Goal: Navigation & Orientation: Find specific page/section

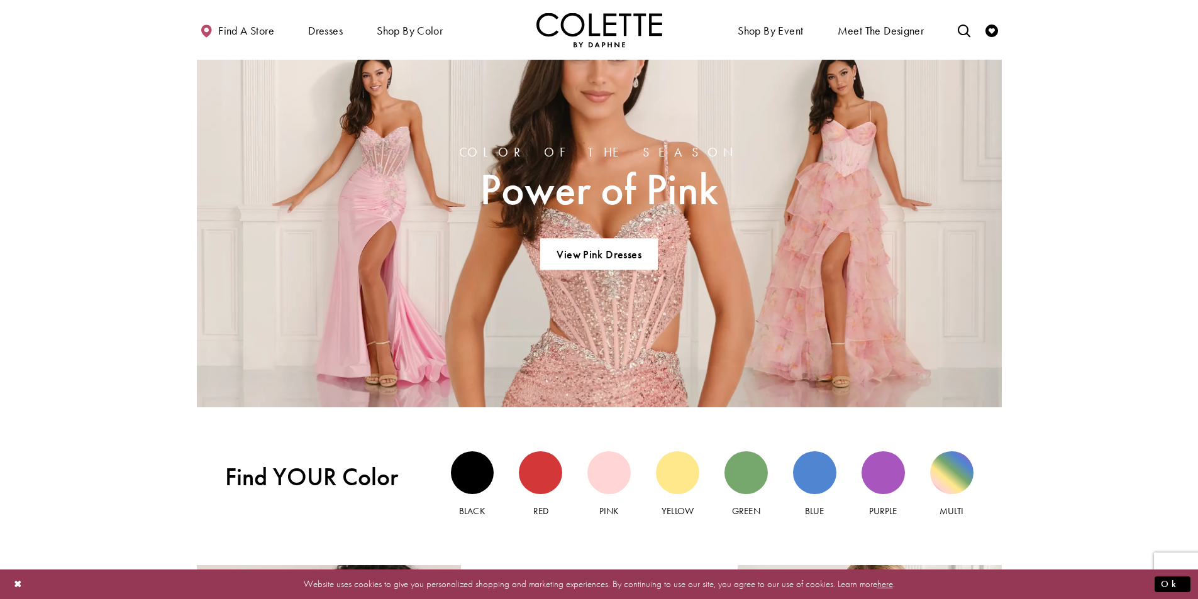
scroll to position [755, 0]
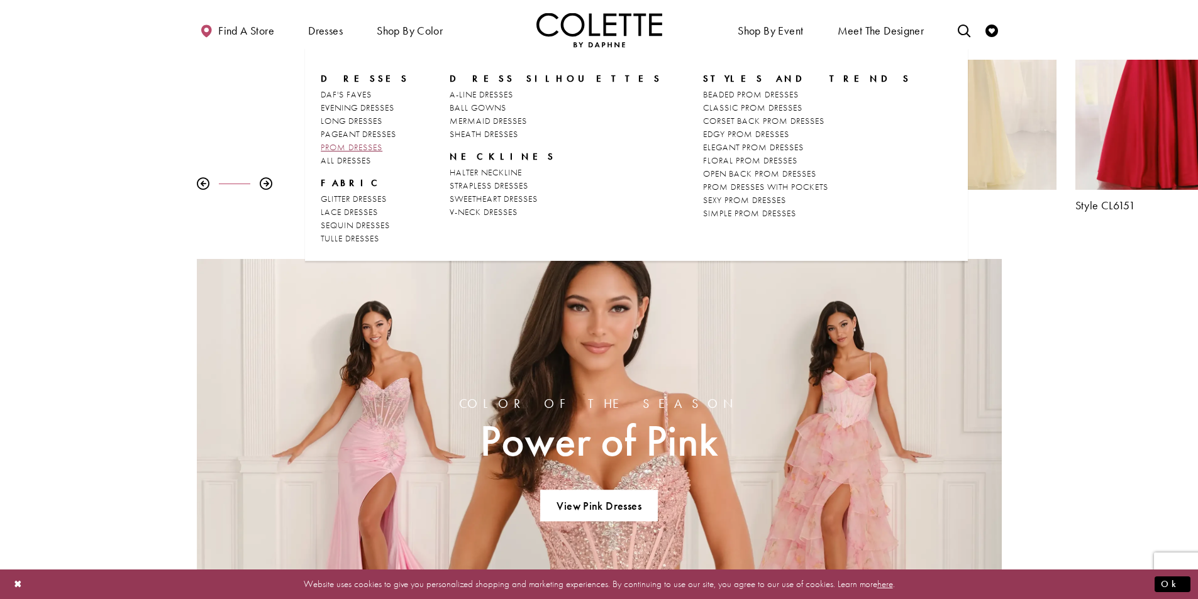
click at [346, 150] on span "PROM DRESSES" at bounding box center [352, 146] width 62 height 11
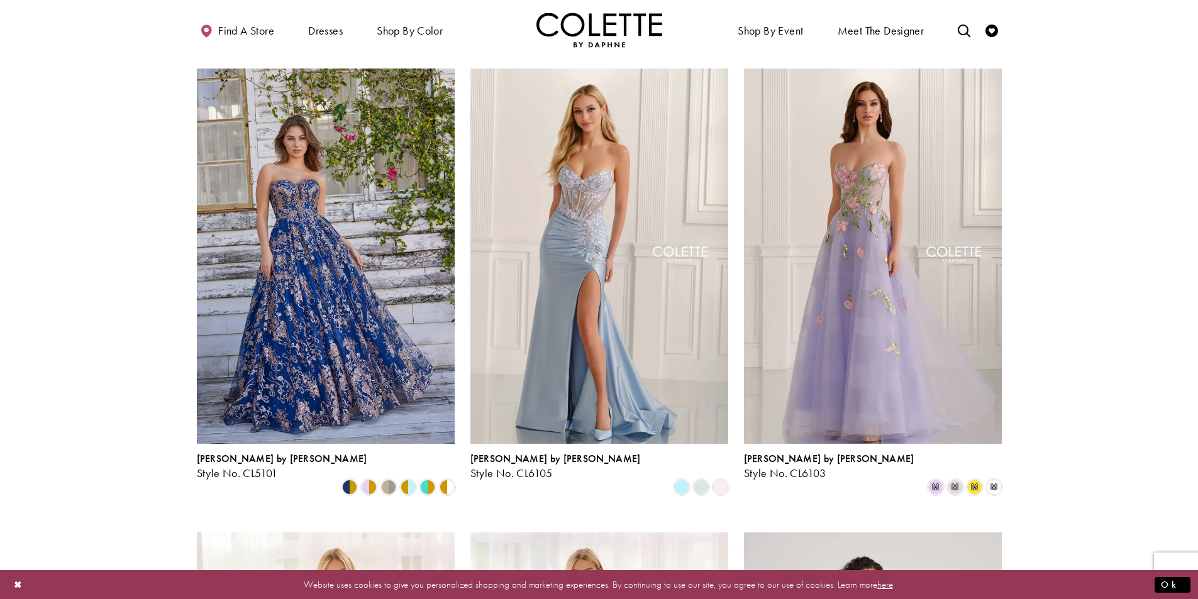
scroll to position [314, 0]
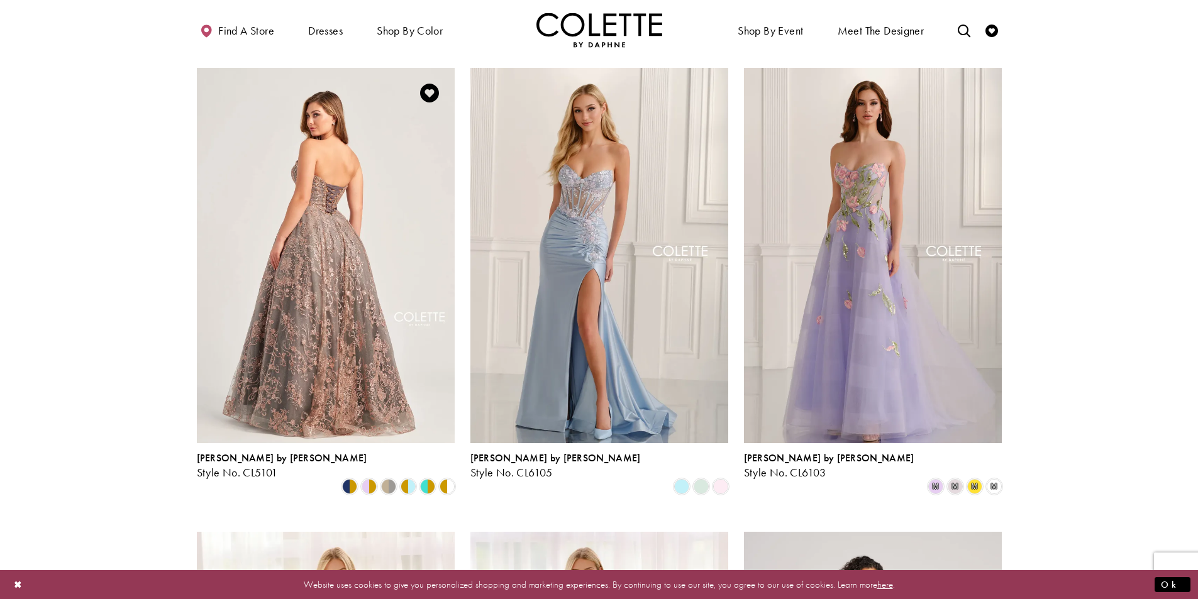
click at [323, 302] on img "Visit Colette by Daphne Style No. CL5101 Page" at bounding box center [326, 255] width 258 height 375
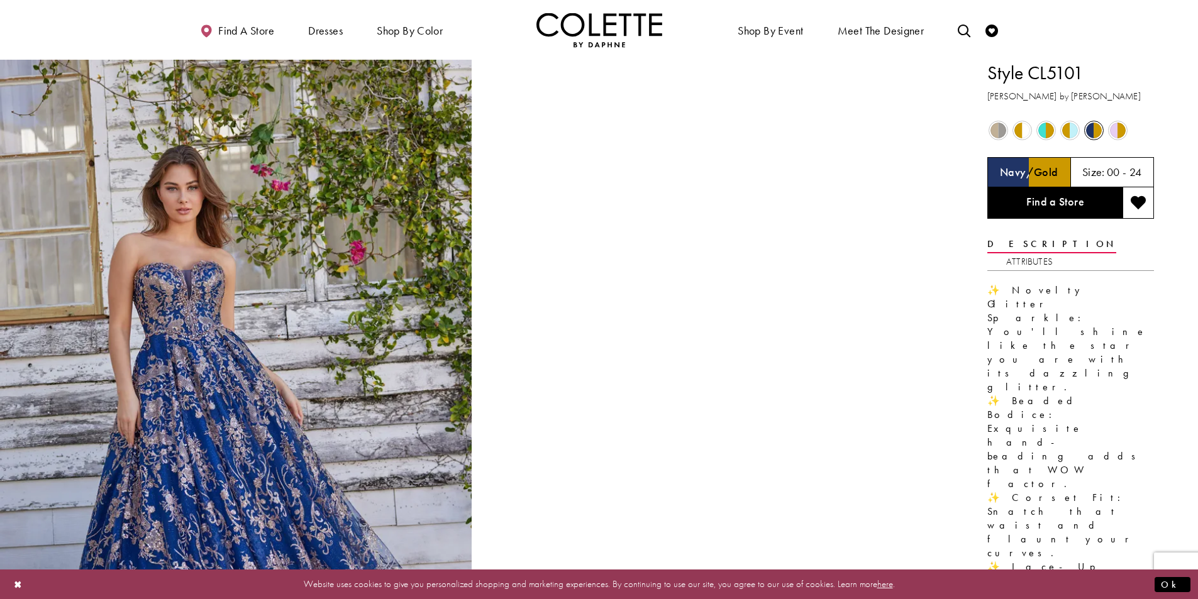
click at [1072, 133] on span "Product color controls state depends on size chosen" at bounding box center [1070, 131] width 16 height 16
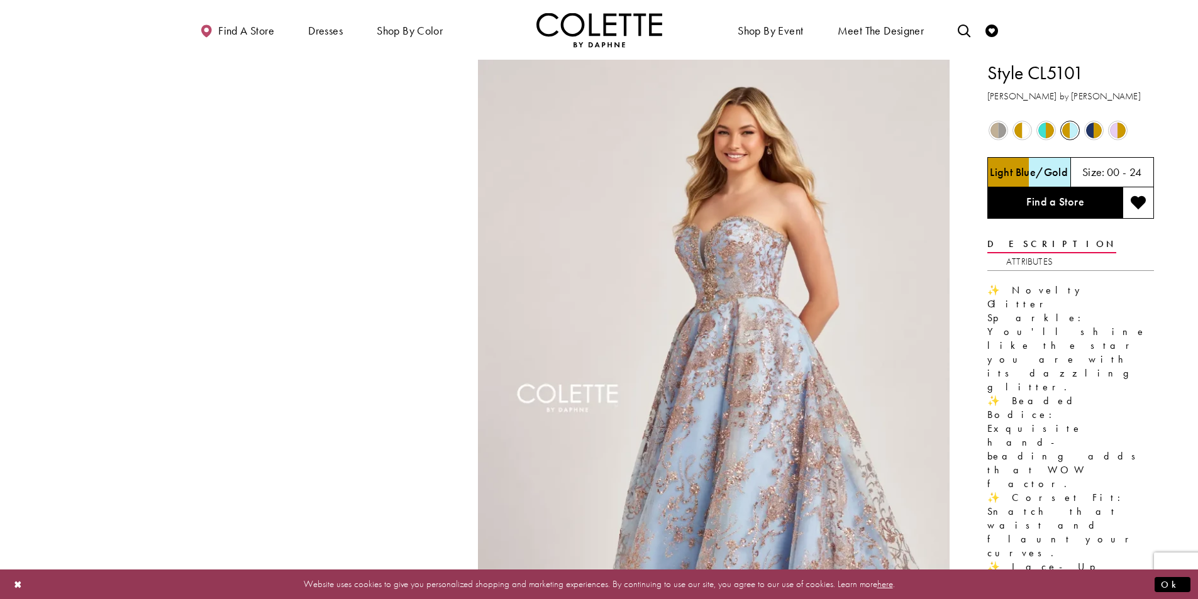
click at [1042, 134] on span "Product color controls state depends on size chosen" at bounding box center [1046, 131] width 16 height 16
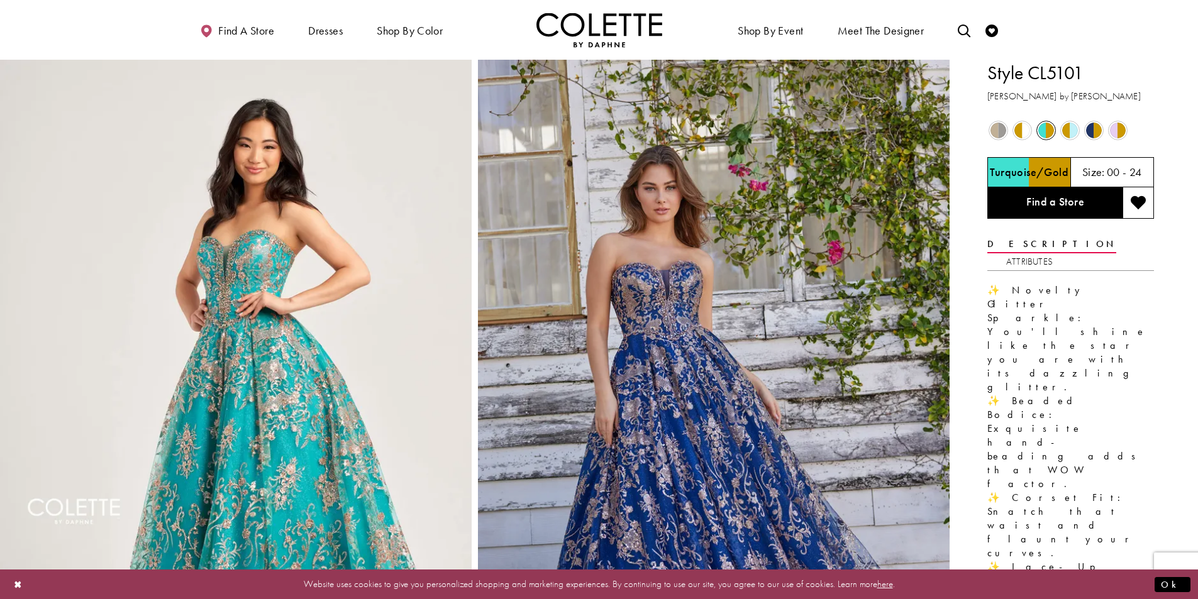
click at [1026, 138] on span "Product color controls state depends on size chosen" at bounding box center [1022, 131] width 16 height 16
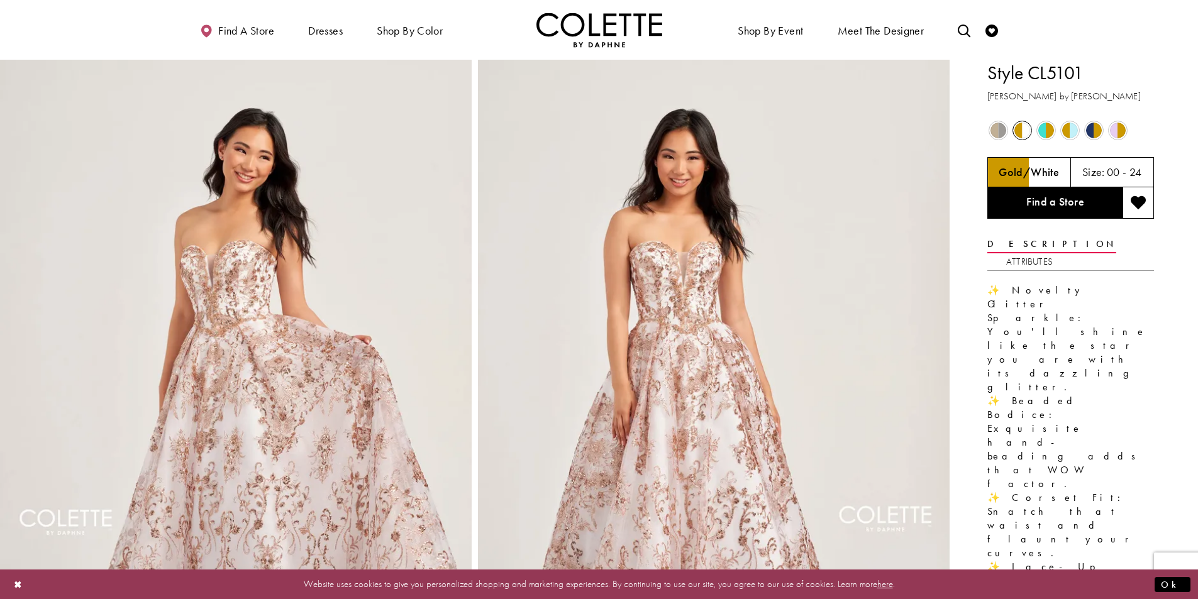
click at [1117, 130] on span "Product color controls state depends on size chosen" at bounding box center [1118, 131] width 16 height 16
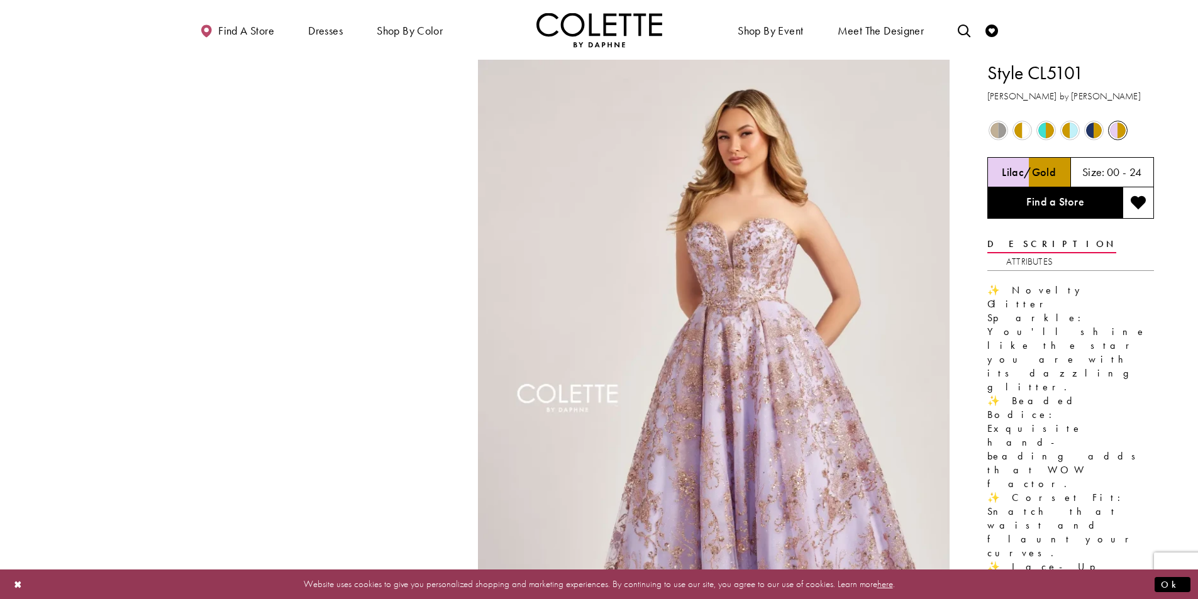
click at [1093, 126] on span "Product color controls state depends on size chosen" at bounding box center [1094, 131] width 16 height 16
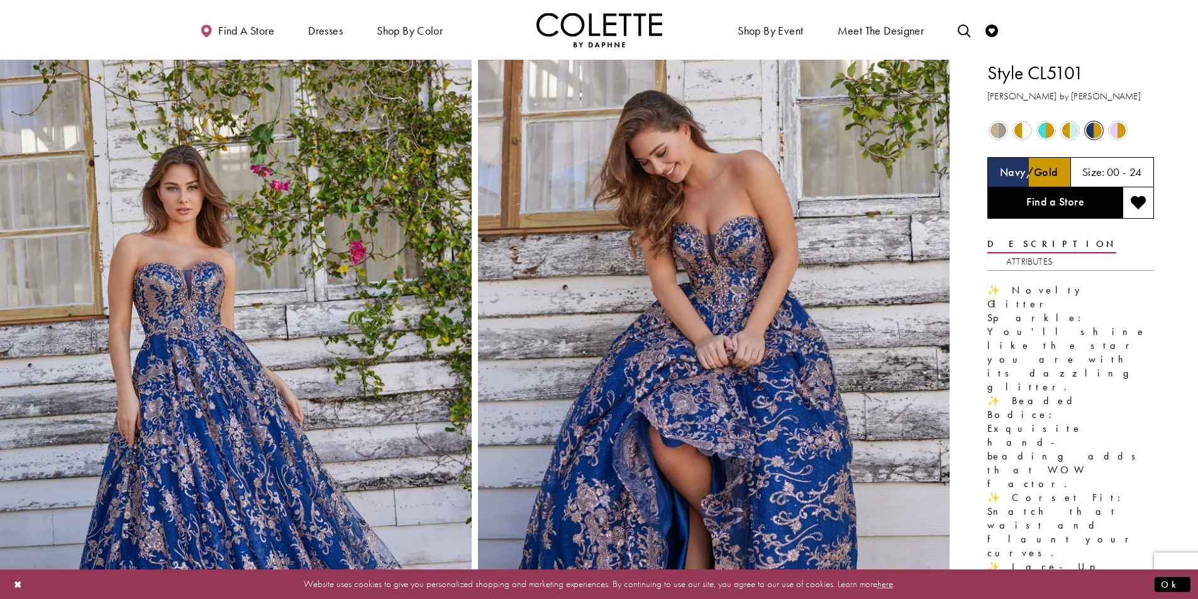
click at [994, 131] on span "Product color controls state depends on size chosen" at bounding box center [998, 131] width 16 height 16
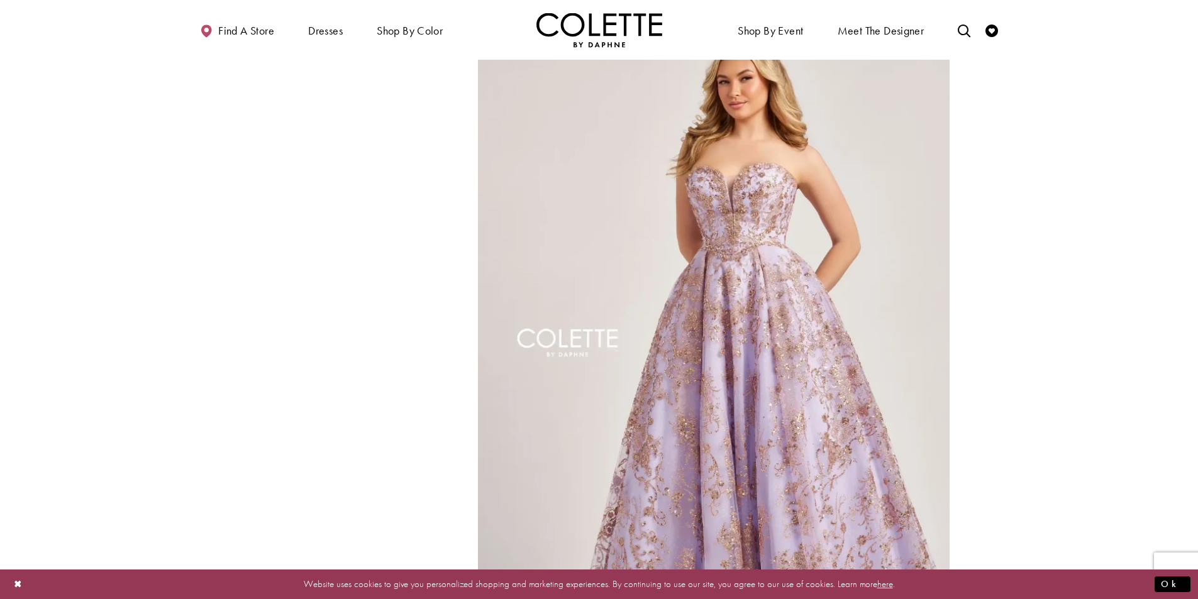
scroll to position [1698, 0]
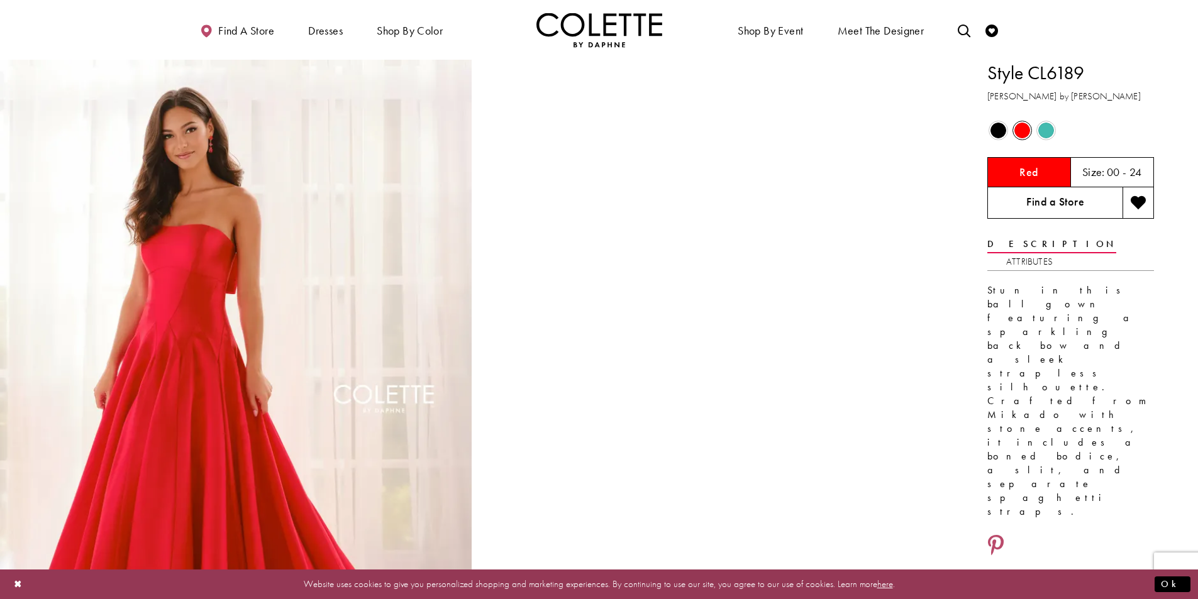
click at [1020, 211] on link "Find a Store" at bounding box center [1054, 202] width 135 height 31
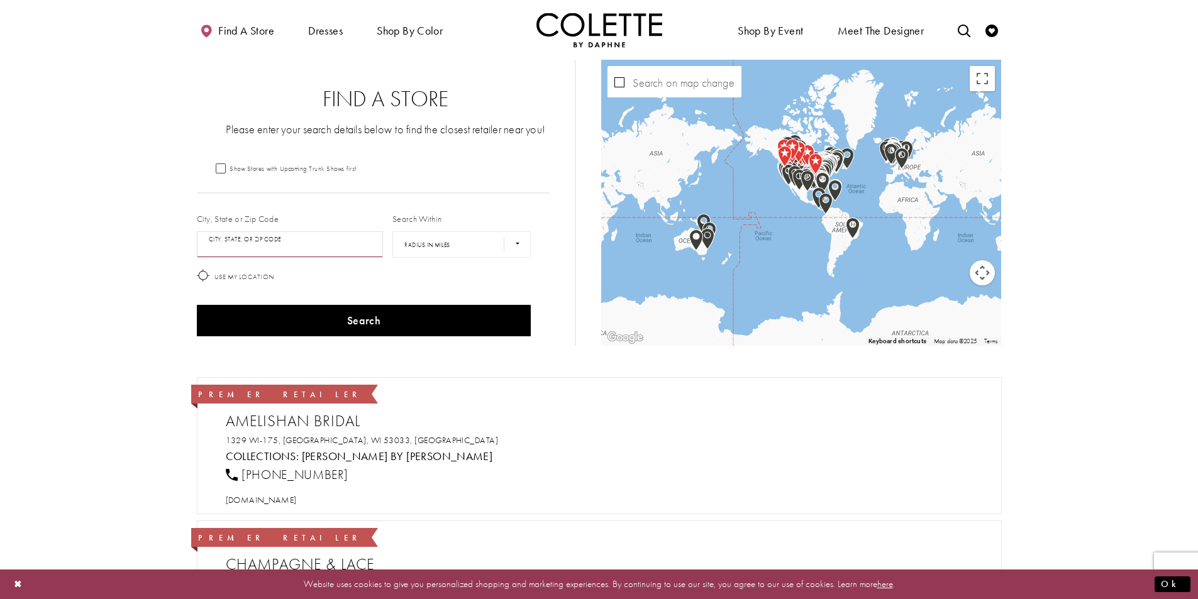
click at [258, 252] on input "City, State, or ZIP Code" at bounding box center [290, 244] width 187 height 26
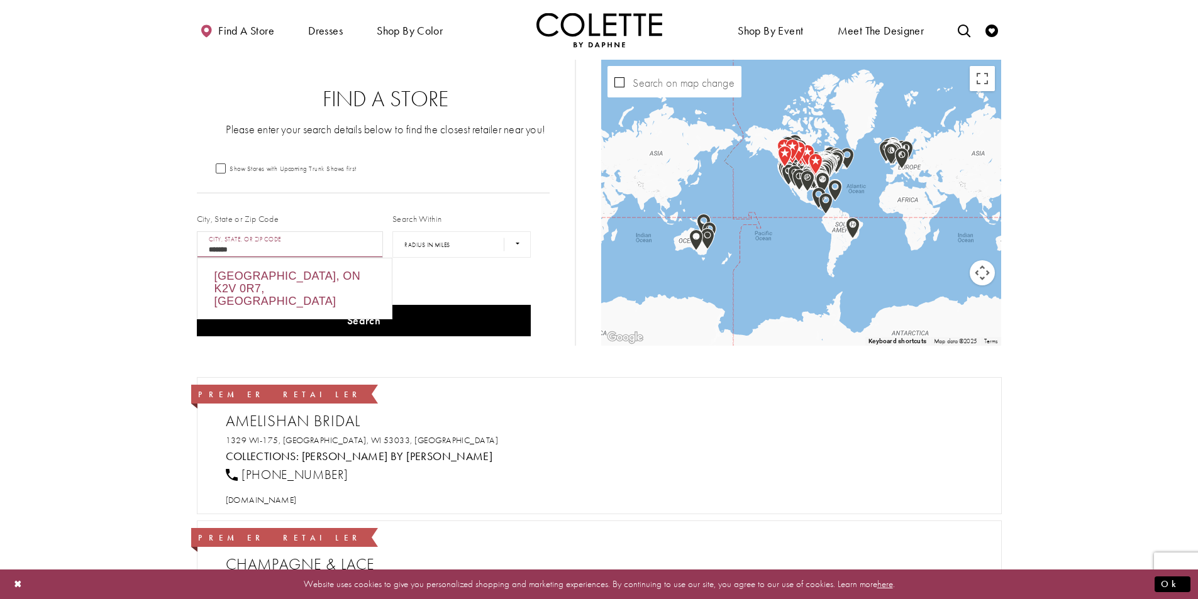
click at [246, 282] on div "[GEOGRAPHIC_DATA], ON K2V 0R7, [GEOGRAPHIC_DATA]" at bounding box center [294, 288] width 194 height 60
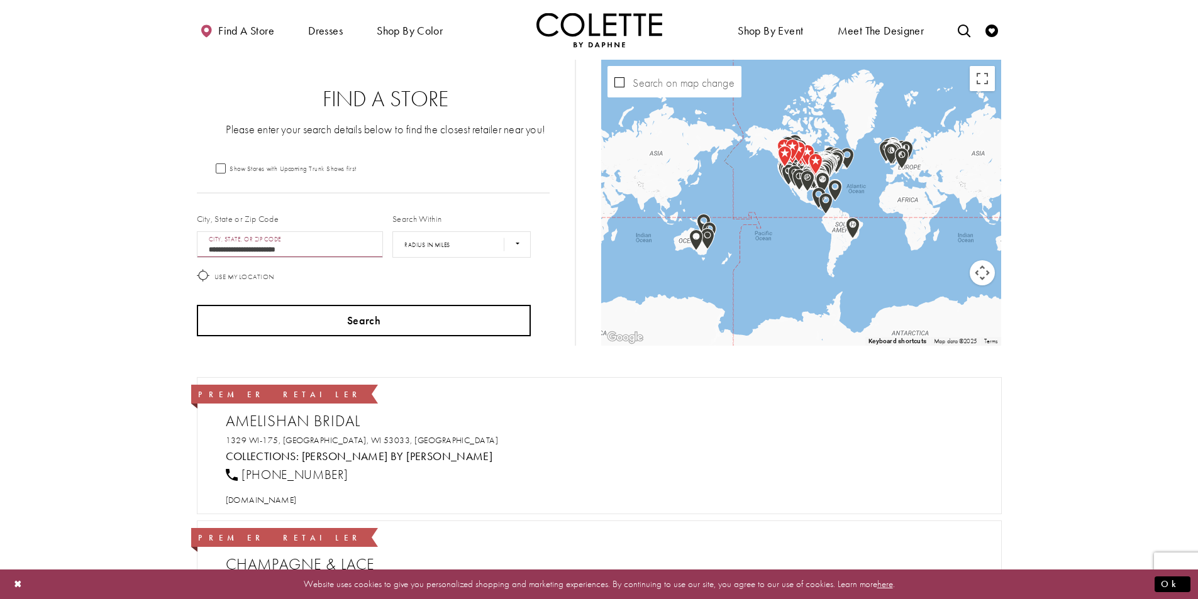
type input "**********"
click at [363, 318] on button "Search" at bounding box center [364, 320] width 335 height 31
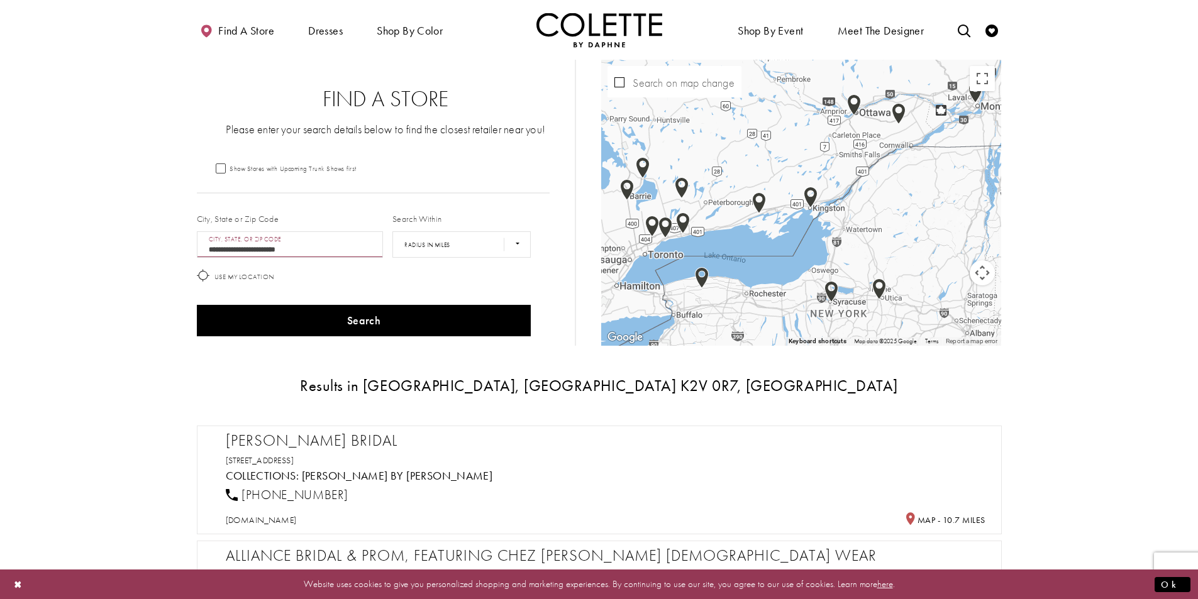
click at [854, 101] on img "Map with store locations" at bounding box center [854, 104] width 14 height 21
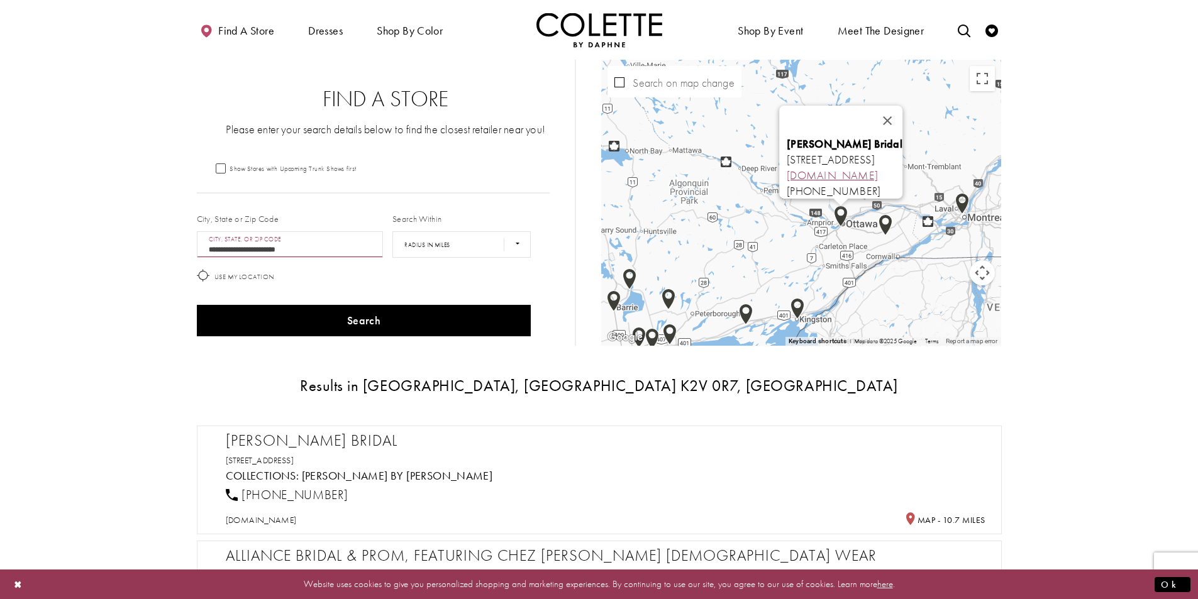
click at [787, 168] on link "[DOMAIN_NAME]" at bounding box center [832, 175] width 91 height 14
